Goal: Contribute content

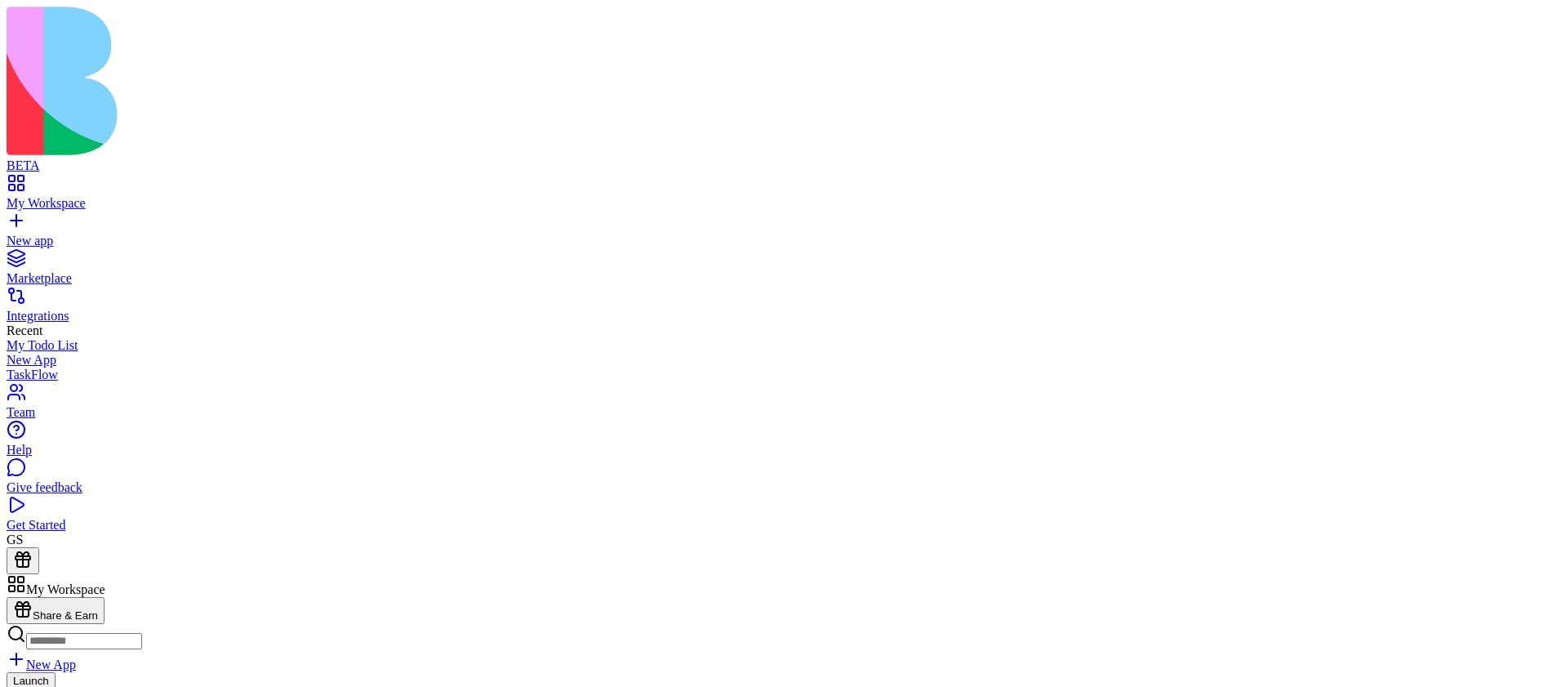
click at [76, 658] on link "New App" at bounding box center [41, 665] width 70 height 14
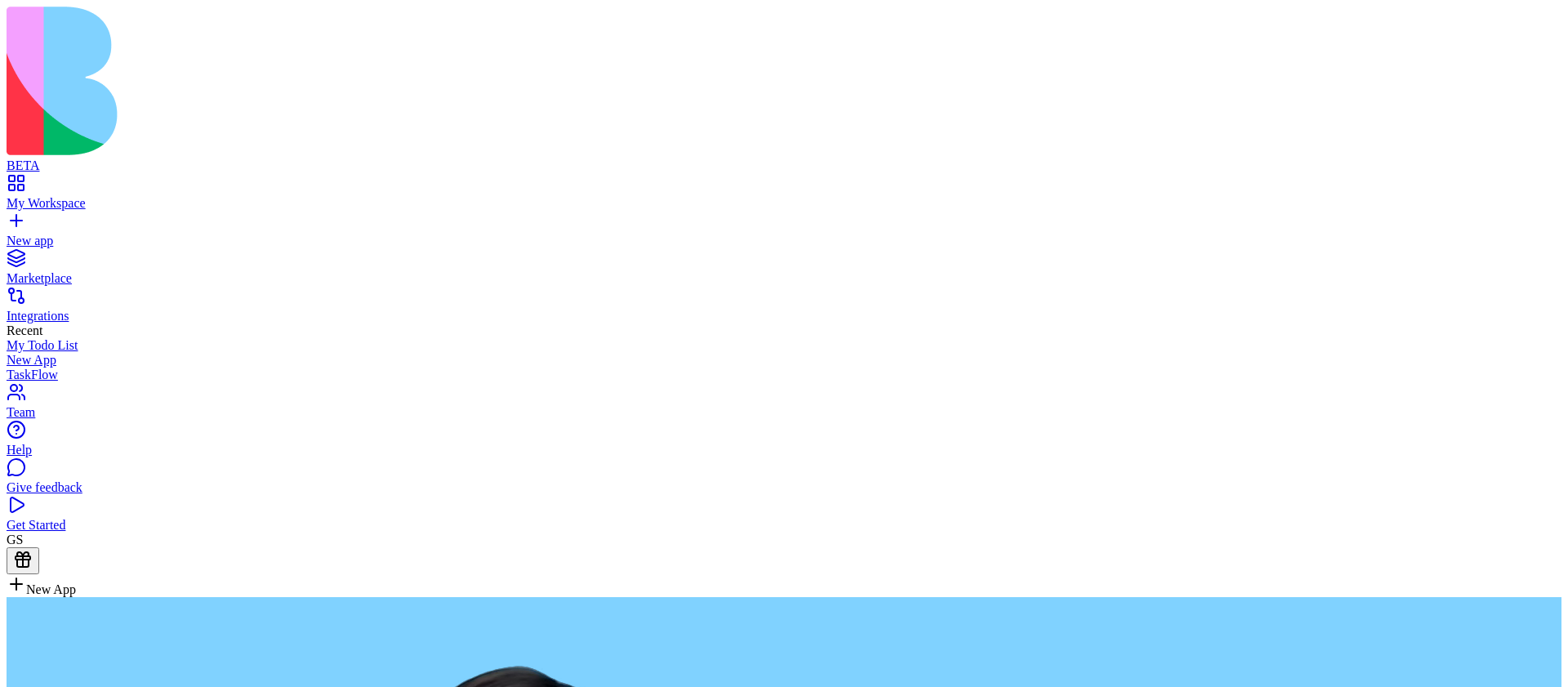
type textarea "**********"
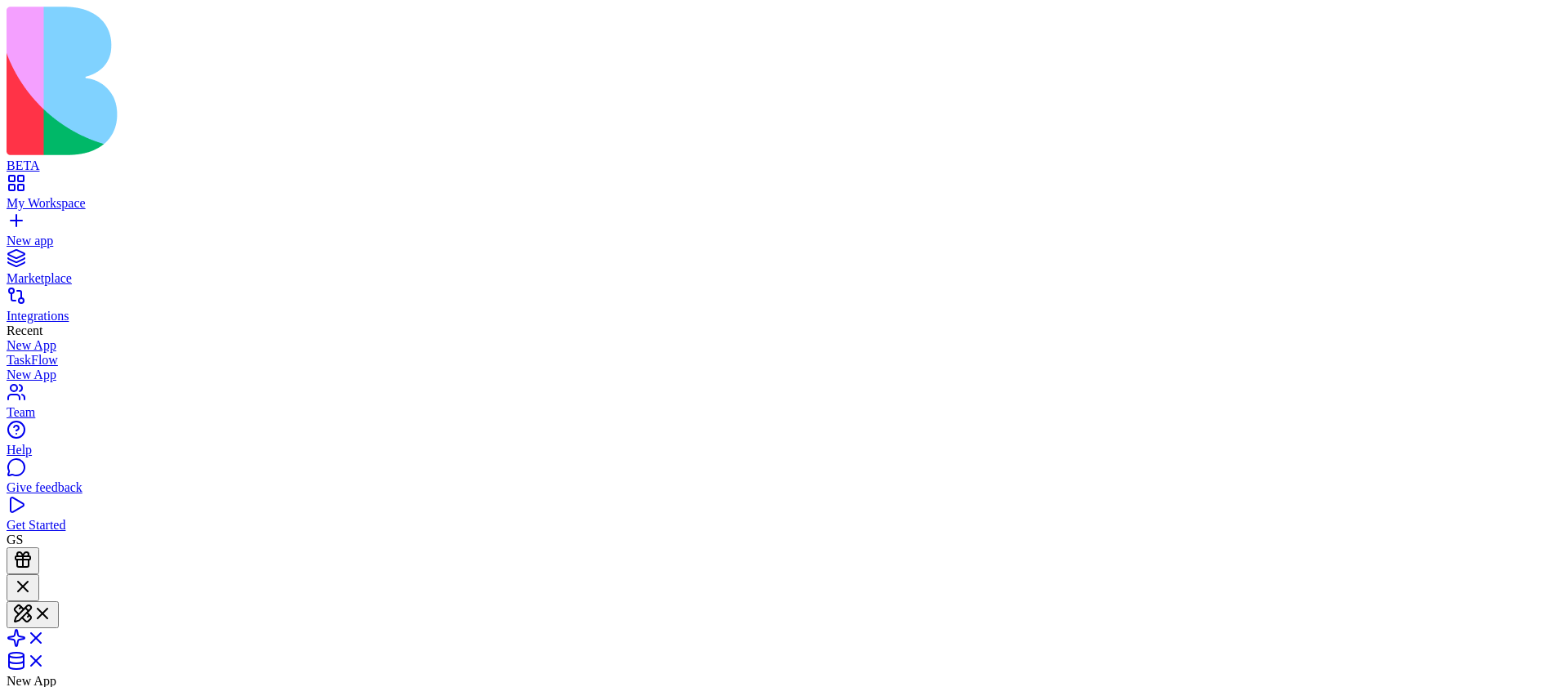
scroll to position [113, 0]
